Goal: Find specific page/section

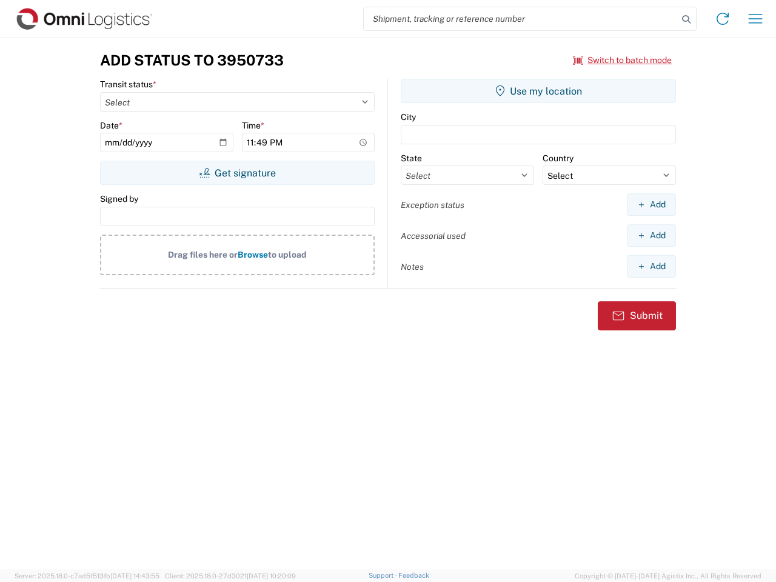
click at [520, 19] on input "search" at bounding box center [521, 18] width 314 height 23
click at [686, 19] on icon at bounding box center [685, 19] width 17 height 17
click at [722, 19] on icon at bounding box center [722, 18] width 19 height 19
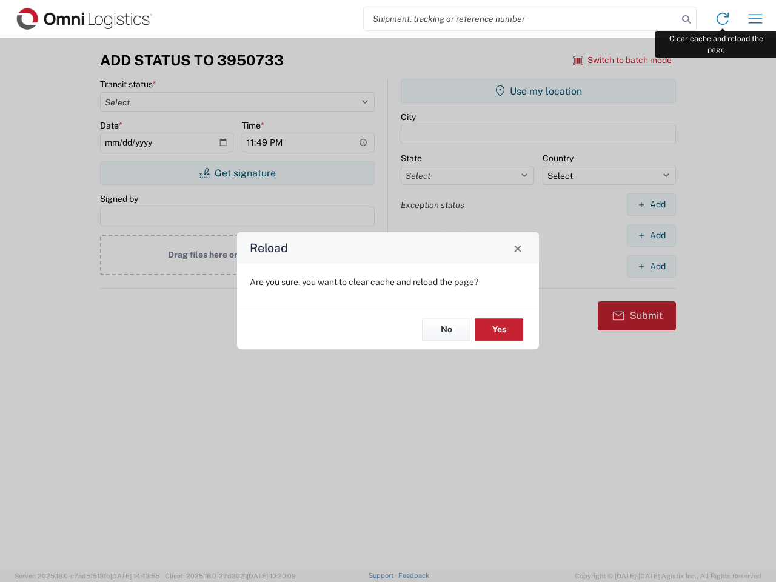
click at [755, 19] on div "Reload Are you sure, you want to clear cache and reload the page? No Yes" at bounding box center [388, 291] width 776 height 582
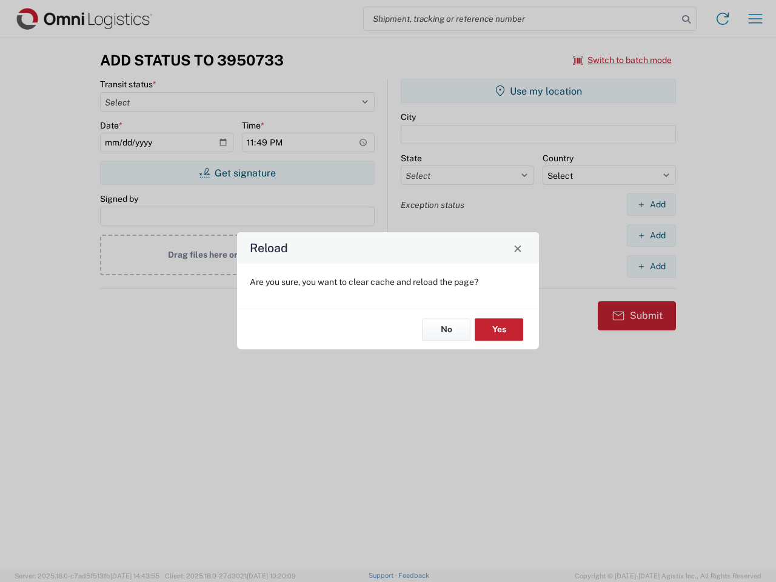
click at [622, 60] on div "Reload Are you sure, you want to clear cache and reload the page? No Yes" at bounding box center [388, 291] width 776 height 582
click at [237, 173] on div "Reload Are you sure, you want to clear cache and reload the page? No Yes" at bounding box center [388, 291] width 776 height 582
click at [538, 91] on div "Reload Are you sure, you want to clear cache and reload the page? No Yes" at bounding box center [388, 291] width 776 height 582
click at [651, 204] on div "Reload Are you sure, you want to clear cache and reload the page? No Yes" at bounding box center [388, 291] width 776 height 582
click at [651, 235] on div "Reload Are you sure, you want to clear cache and reload the page? No Yes" at bounding box center [388, 291] width 776 height 582
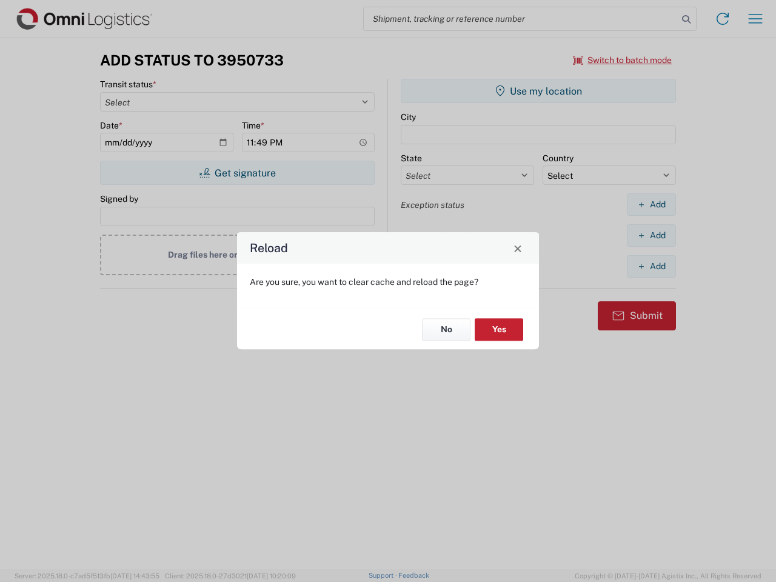
click at [651, 266] on div "Reload Are you sure, you want to clear cache and reload the page? No Yes" at bounding box center [388, 291] width 776 height 582
